Goal: Transaction & Acquisition: Purchase product/service

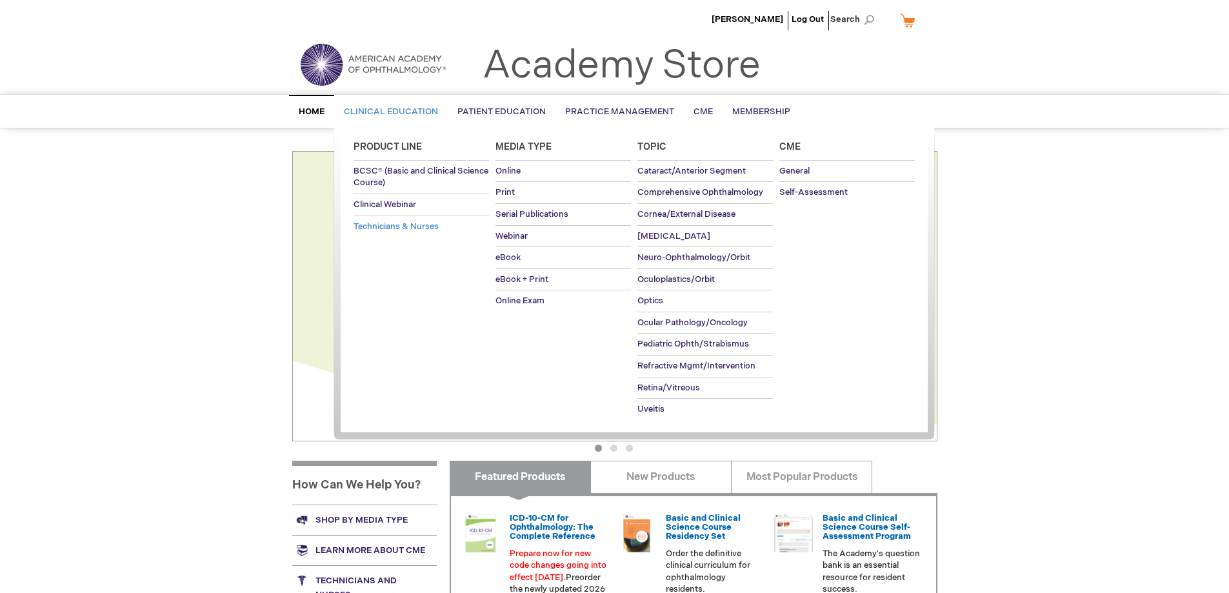
click at [388, 230] on span "Technicians & Nurses" at bounding box center [396, 226] width 85 height 10
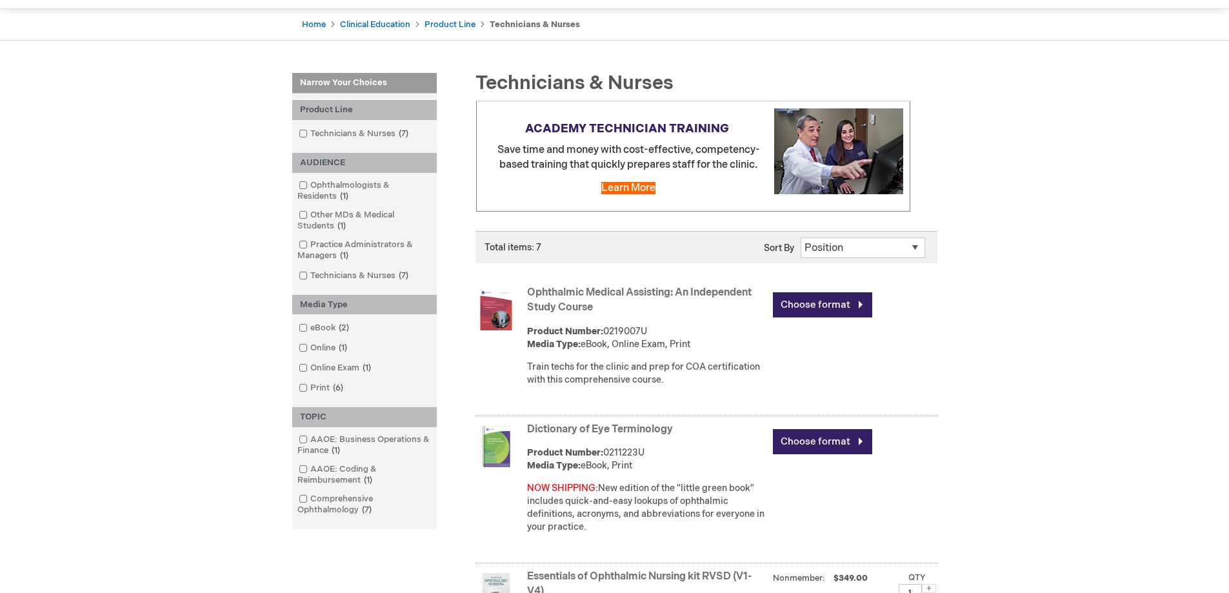
scroll to position [129, 0]
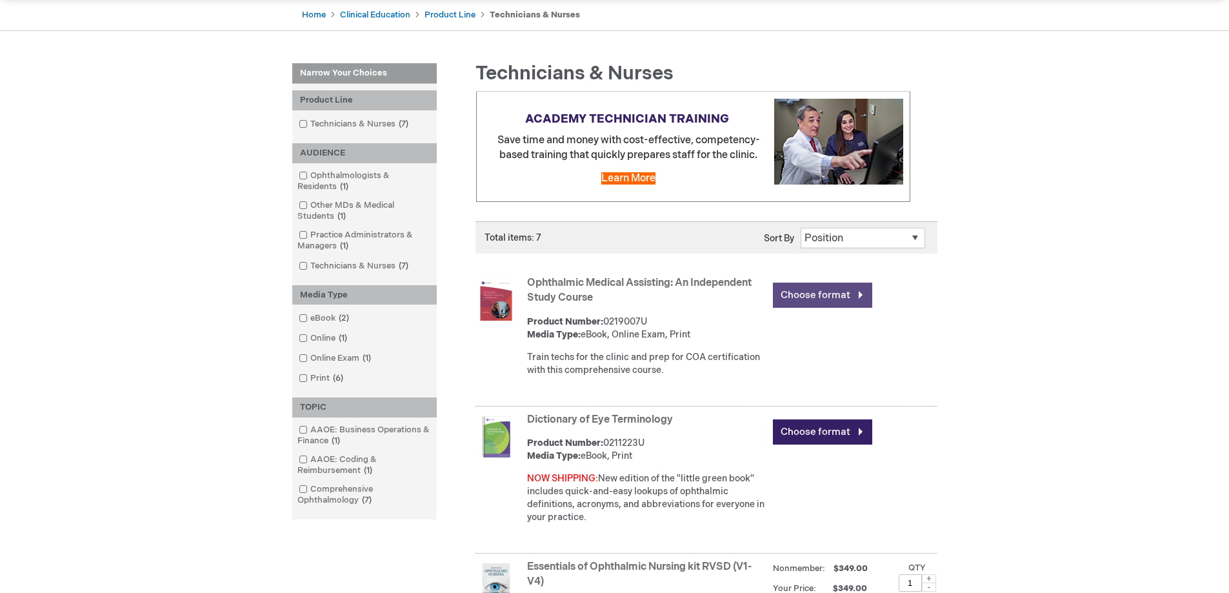
click at [805, 296] on link "Choose format" at bounding box center [822, 295] width 99 height 25
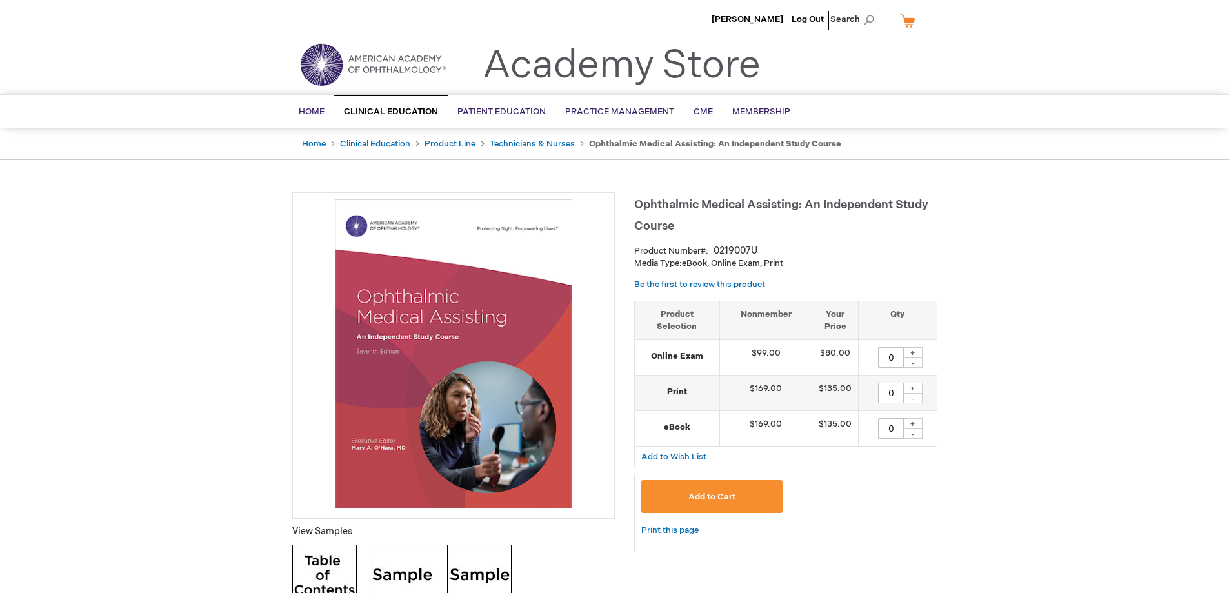
drag, startPoint x: 896, startPoint y: 356, endPoint x: 874, endPoint y: 354, distance: 22.7
click at [874, 354] on div "0 + -" at bounding box center [897, 357] width 65 height 21
type input "1"
click at [705, 480] on div "Add to Cart" at bounding box center [785, 498] width 303 height 49
click at [705, 492] on span "Add to Cart" at bounding box center [712, 497] width 47 height 10
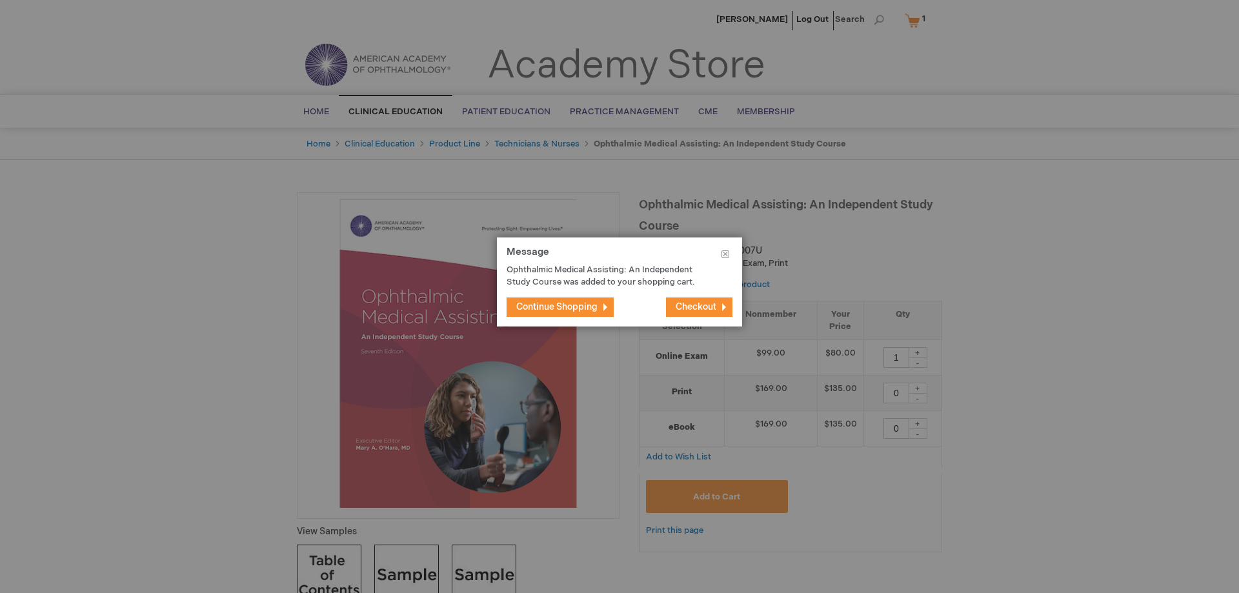
click at [695, 305] on span "Checkout" at bounding box center [696, 306] width 41 height 11
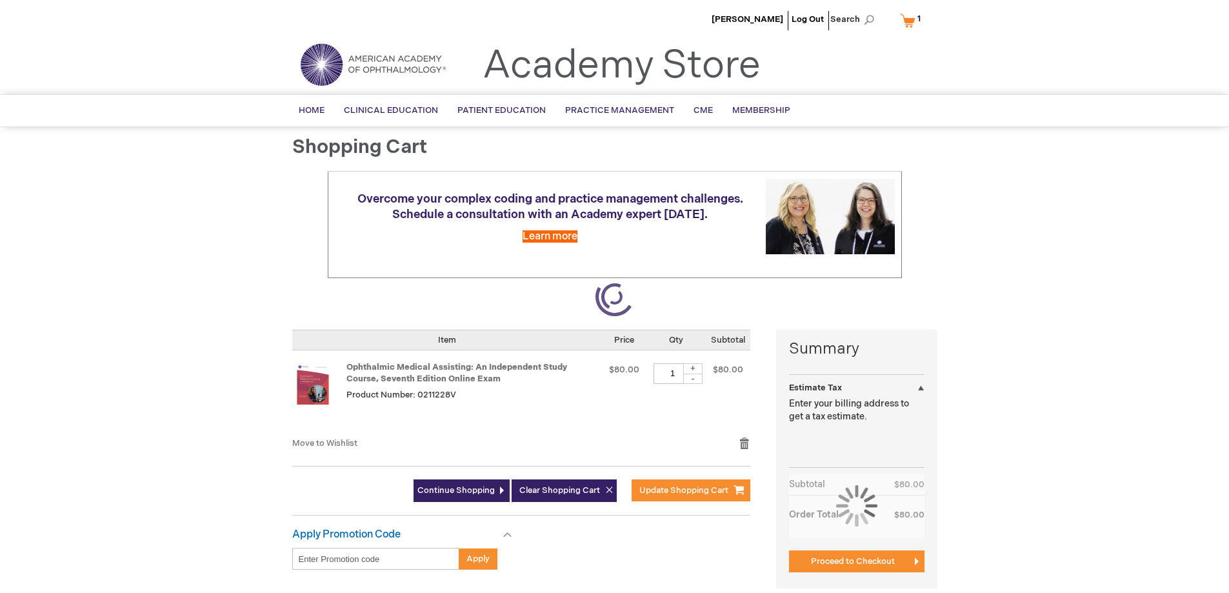
select select "US"
select select "35"
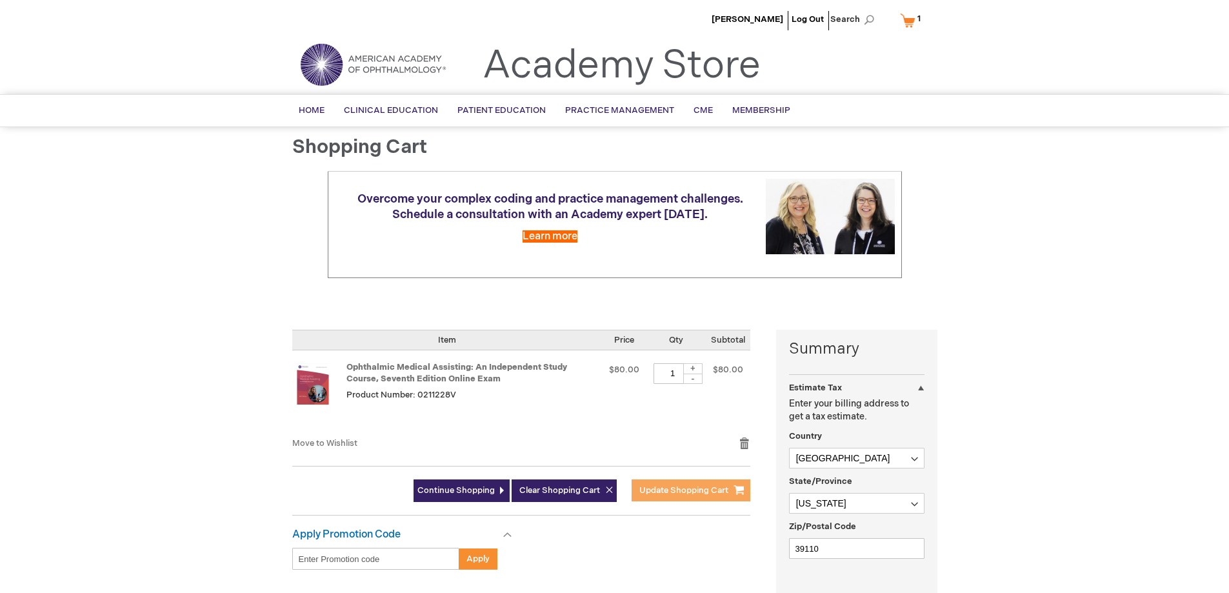
click at [685, 489] on span "Update Shopping Cart" at bounding box center [684, 490] width 89 height 10
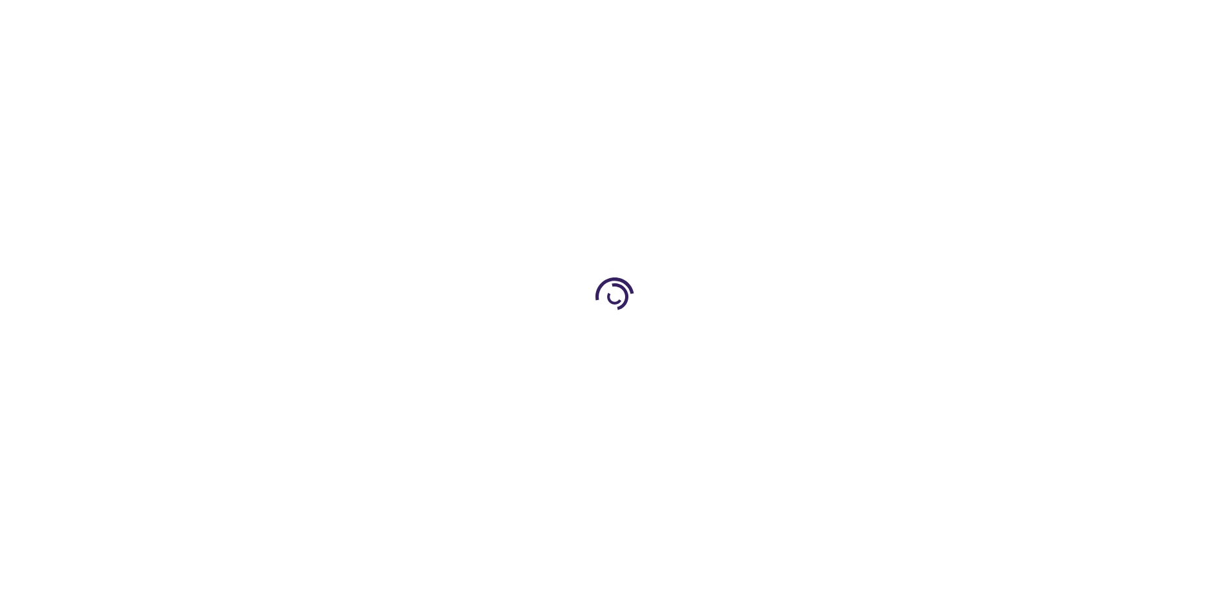
select select "US"
select select "35"
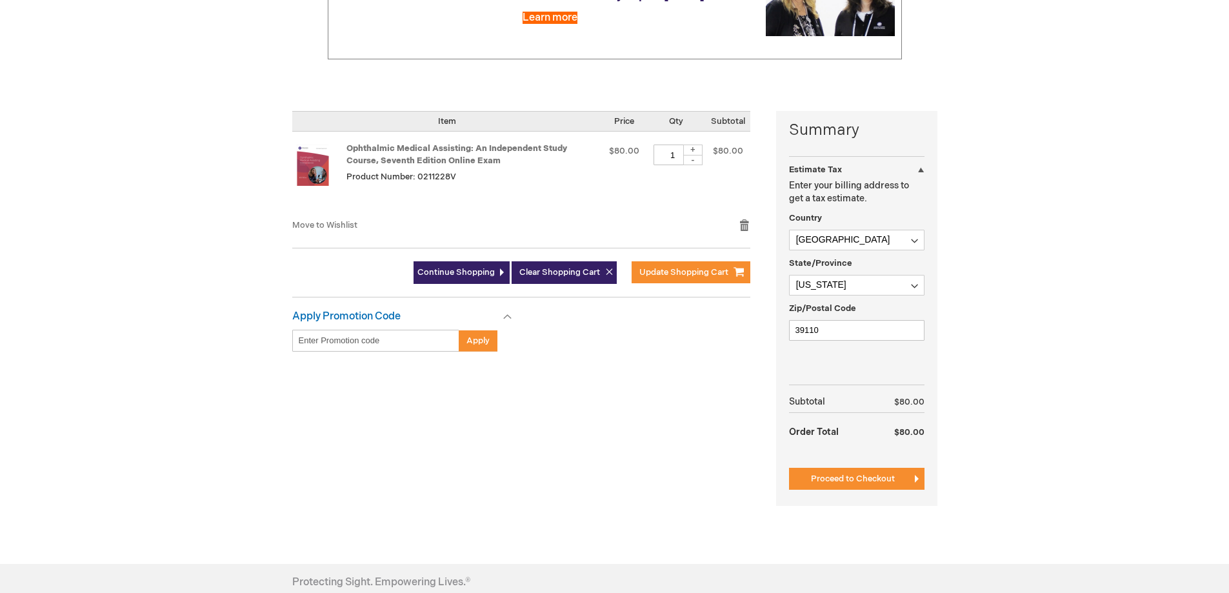
scroll to position [258, 0]
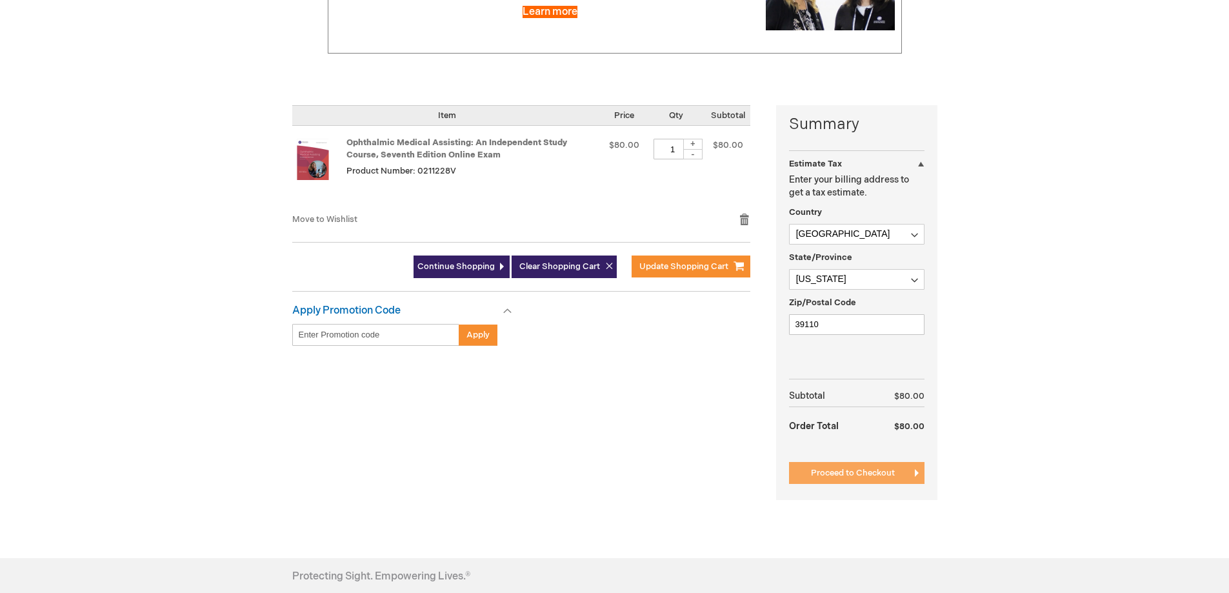
click at [857, 471] on span "Proceed to Checkout" at bounding box center [853, 473] width 84 height 10
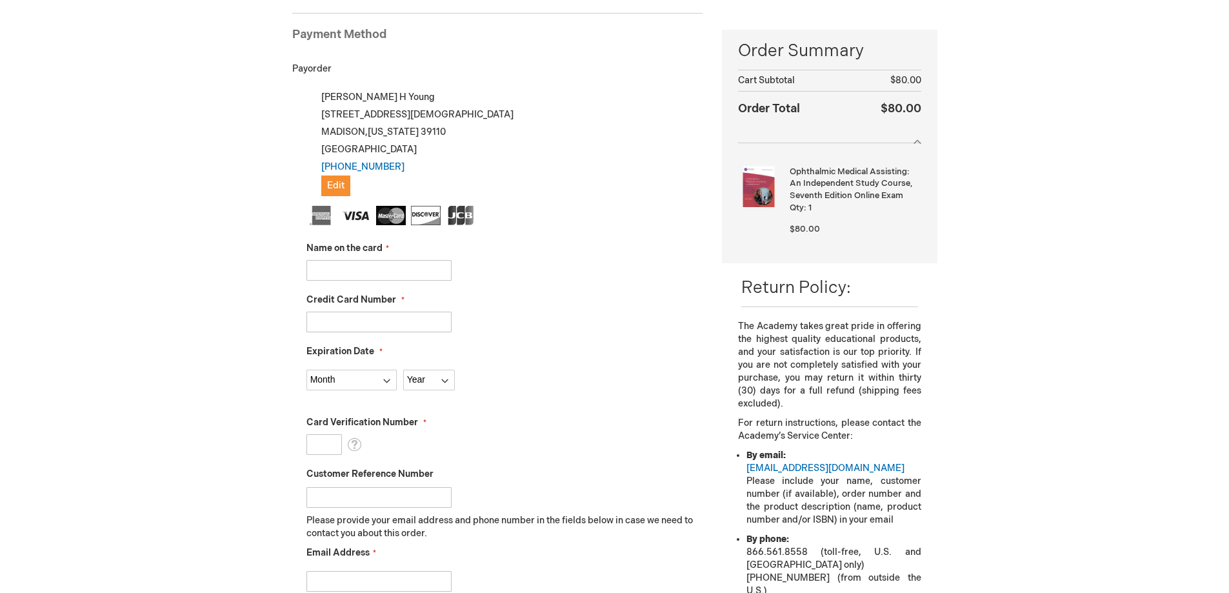
click at [321, 268] on input "Name on the card" at bounding box center [379, 270] width 145 height 21
type input "Rita Warren"
click at [340, 323] on input "Credit Card Number" at bounding box center [379, 322] width 145 height 21
type input "5393790018919282"
click at [342, 383] on select "Month 01 - January 02 - February 03 - March 04 - April 05 - May 06 - June 07 - …" at bounding box center [352, 380] width 90 height 21
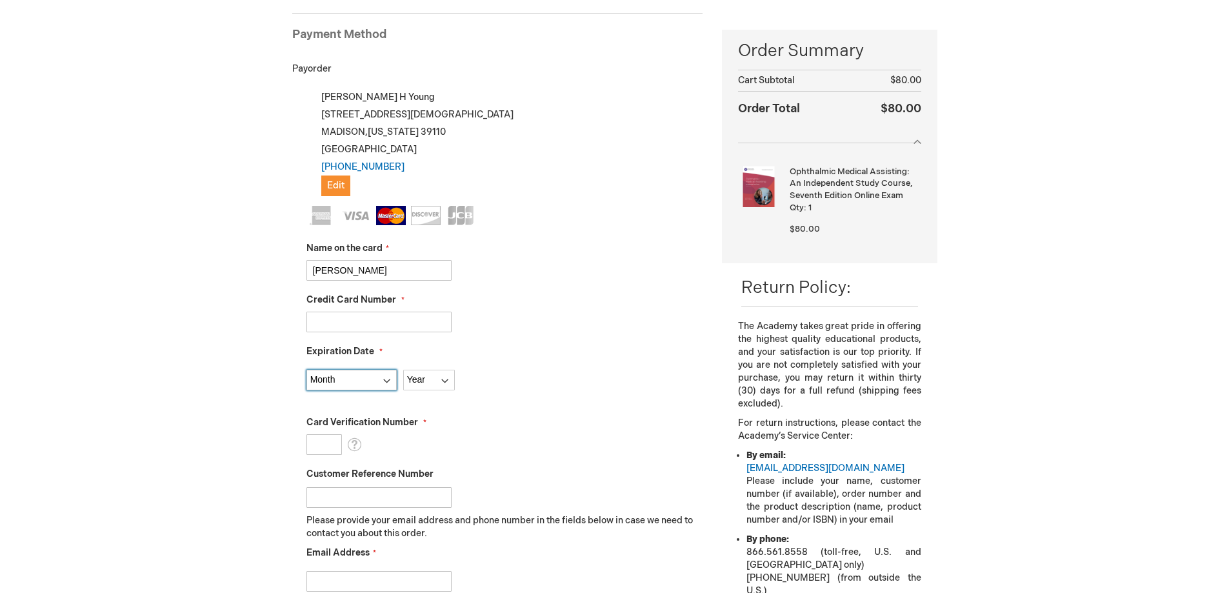
select select "7"
click at [307, 370] on select "Month 01 - January 02 - February 03 - March 04 - April 05 - May 06 - June 07 - …" at bounding box center [352, 380] width 90 height 21
click at [423, 387] on select "Year 2025 2026 2027 2028 2029 2030 2031 2032 2033 2034 2035" at bounding box center [429, 380] width 52 height 21
select select "2028"
click at [403, 370] on select "Year 2025 2026 2027 2028 2029 2030 2031 2032 2033 2034 2035" at bounding box center [429, 380] width 52 height 21
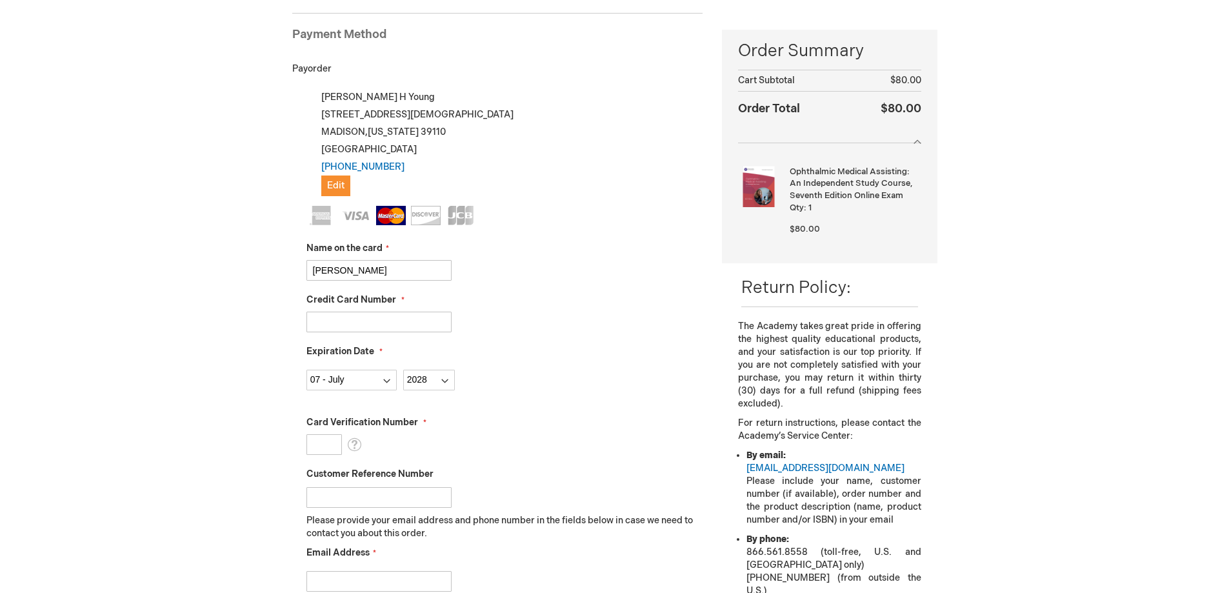
click at [318, 445] on input "Card Verification Number" at bounding box center [324, 444] width 35 height 21
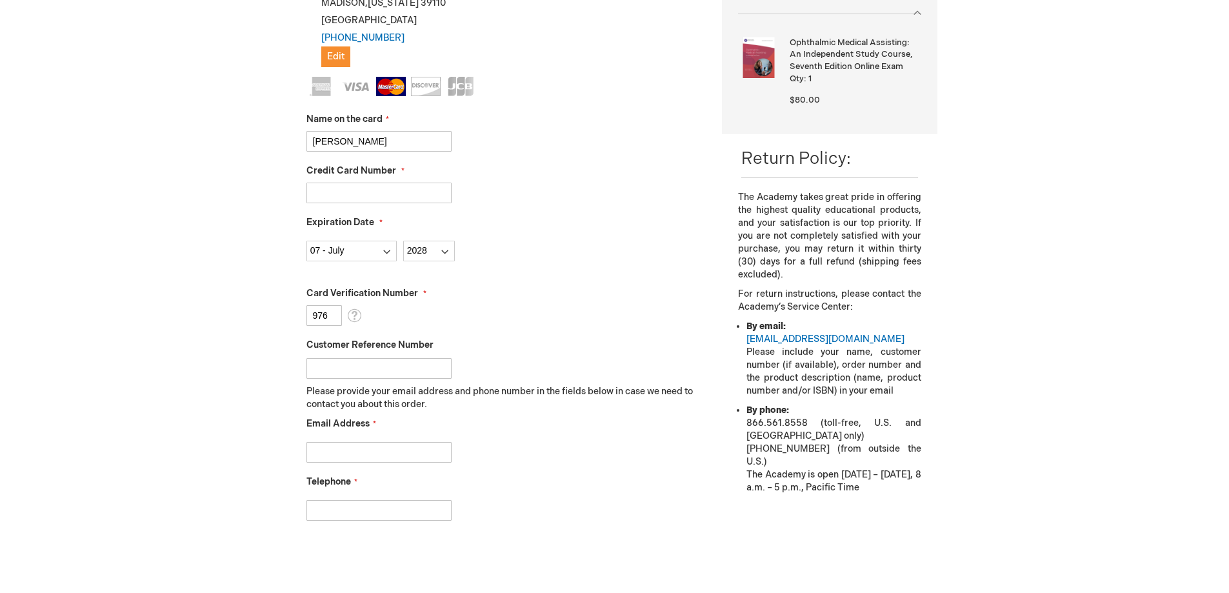
type input "976"
click at [342, 453] on input "Email Address" at bounding box center [379, 452] width 145 height 21
type input "ritawarren@jacksoneye.com"
type input "[PHONE_NUMBER]"
checkbox input "true"
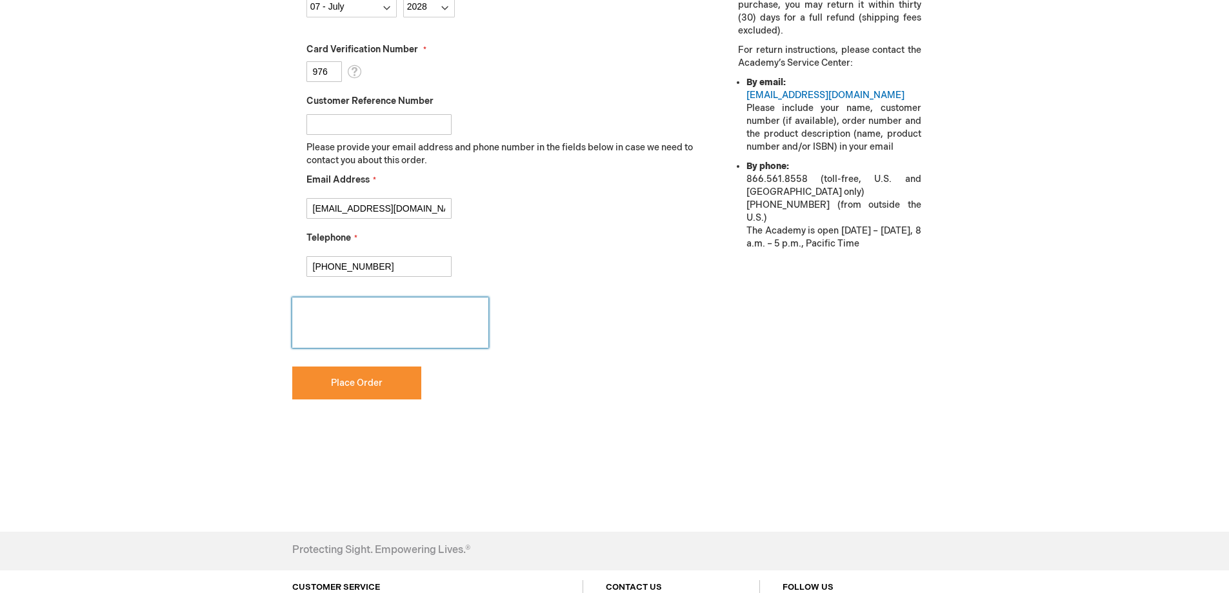
scroll to position [629, 0]
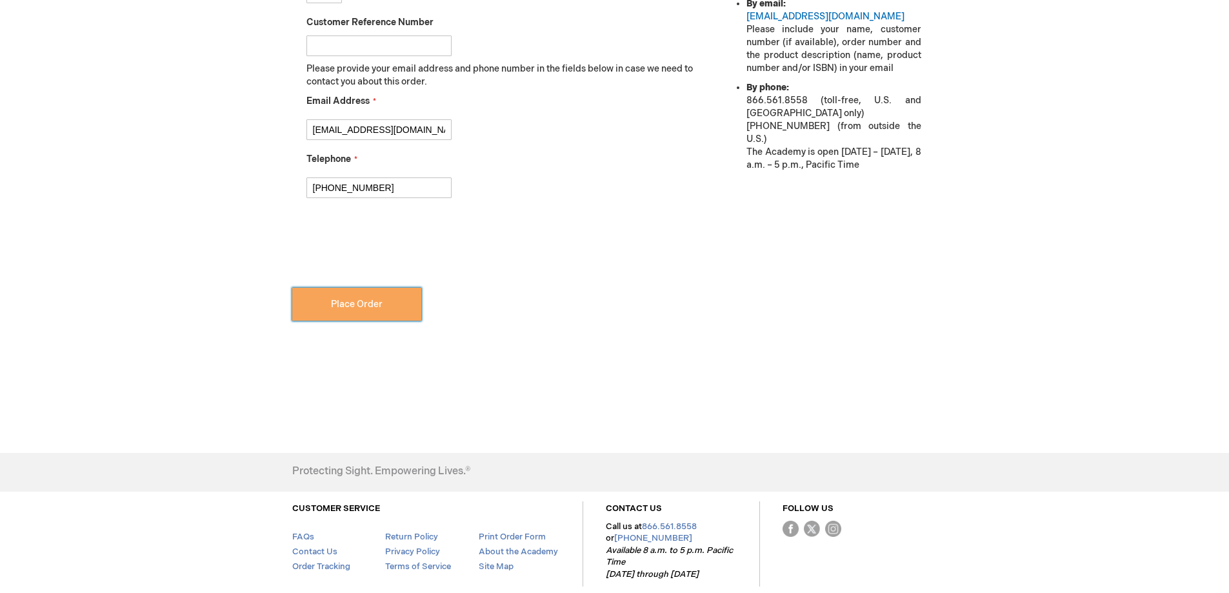
click at [367, 304] on span "Place Order" at bounding box center [357, 304] width 52 height 11
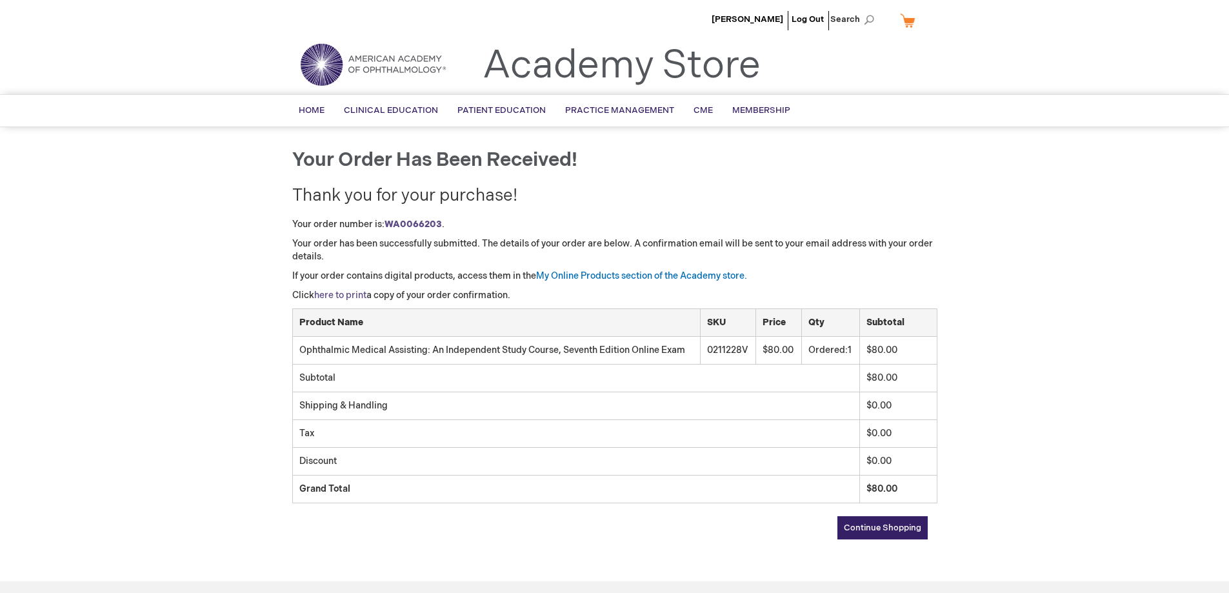
click at [334, 292] on link "here to print" at bounding box center [340, 295] width 52 height 11
